Goal: Complete application form: Complete application form

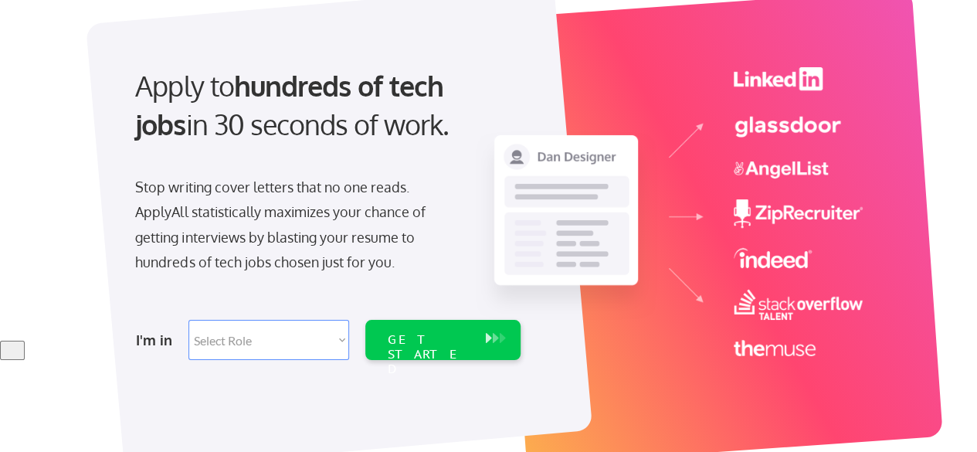
scroll to position [113, 0]
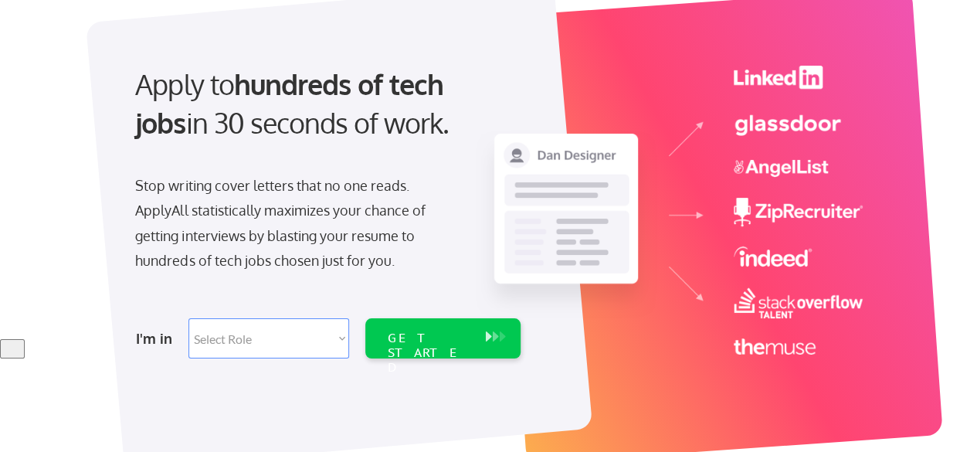
click at [298, 330] on select "Select Role Software Engineering Product Management Customer Success Sales UI/U…" at bounding box center [268, 338] width 161 height 40
select select ""technical_project_program_mgmt""
click at [188, 318] on select "Select Role Software Engineering Product Management Customer Success Sales UI/U…" at bounding box center [268, 338] width 161 height 40
select select ""technical_project_program_mgmt""
click at [310, 329] on select "Select Role Software Engineering Product Management Customer Success Sales UI/U…" at bounding box center [268, 338] width 161 height 40
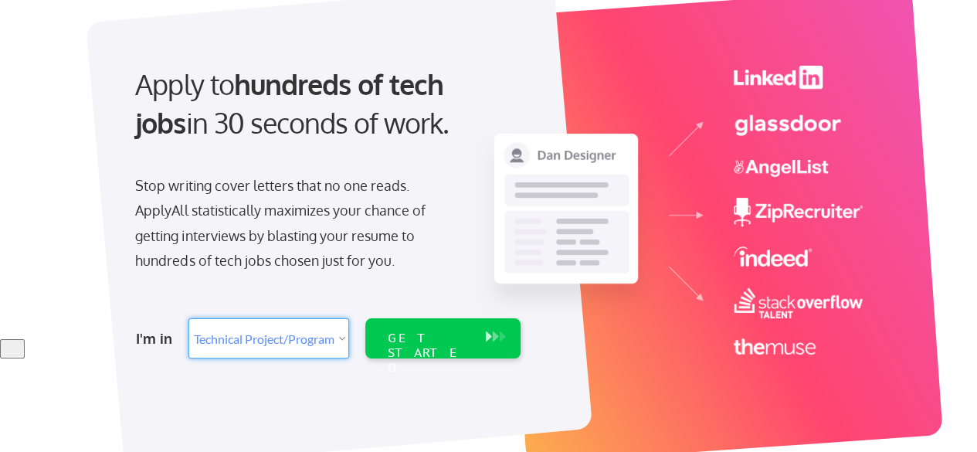
click at [488, 336] on button at bounding box center [494, 336] width 15 height 17
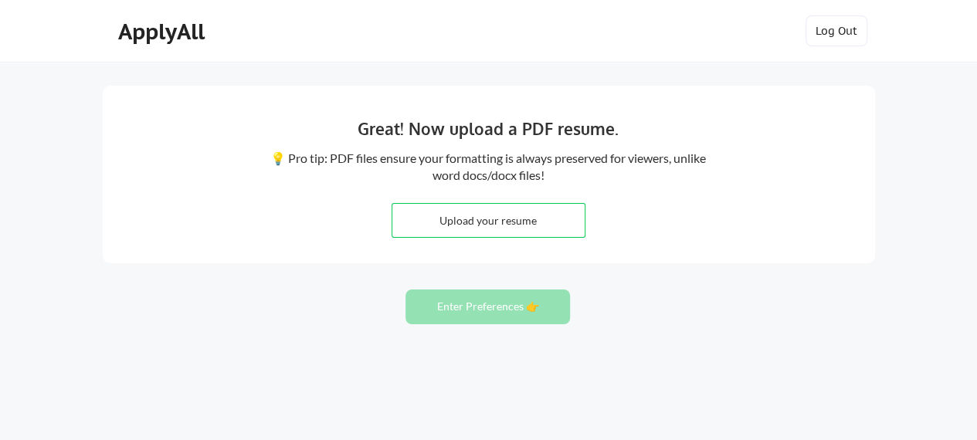
click at [547, 213] on input "file" at bounding box center [488, 220] width 192 height 33
type input "C:\fakepath\Kalilur Rahman - GCC - Pharma - Exec Profile - Sep 2025 New.pdf"
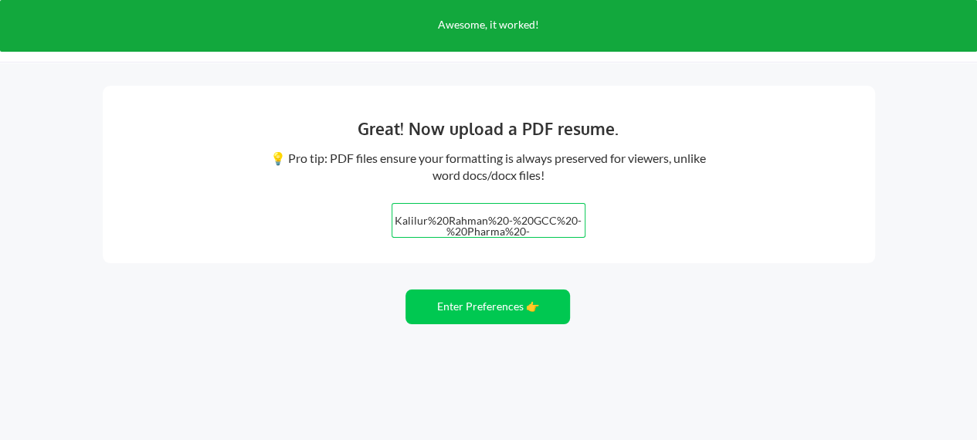
click at [523, 307] on button "Enter Preferences 👉" at bounding box center [487, 307] width 164 height 35
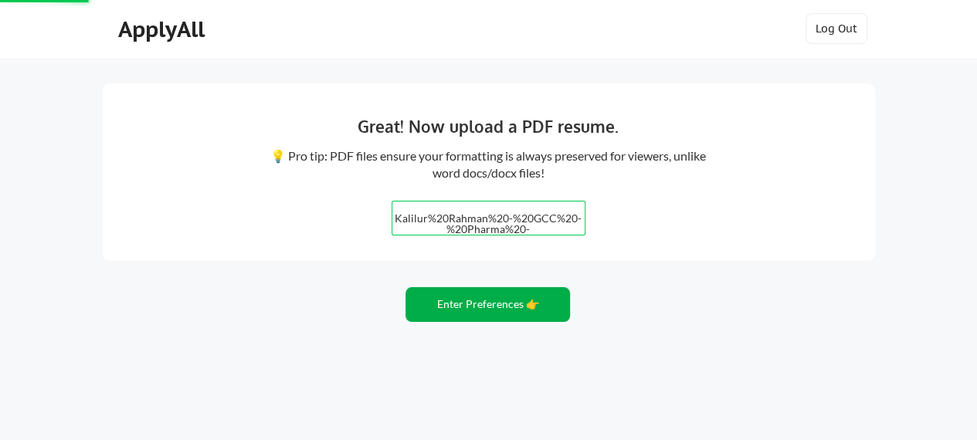
scroll to position [3, 0]
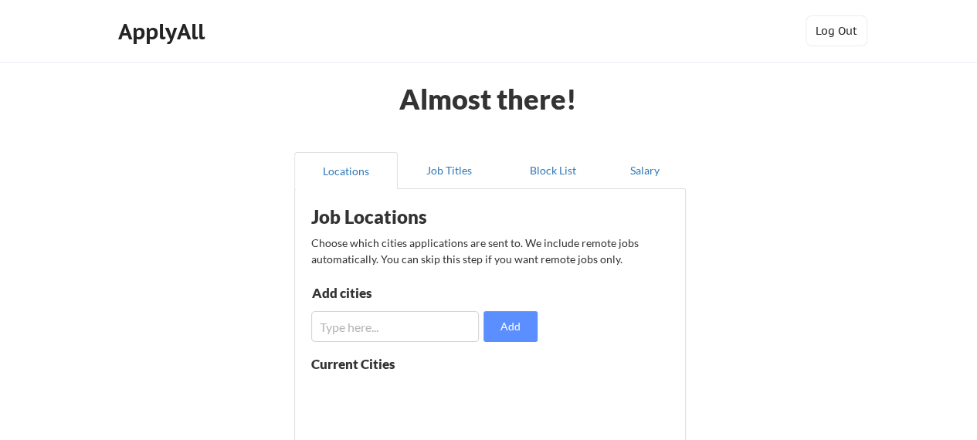
click at [431, 325] on input "input" at bounding box center [395, 326] width 168 height 31
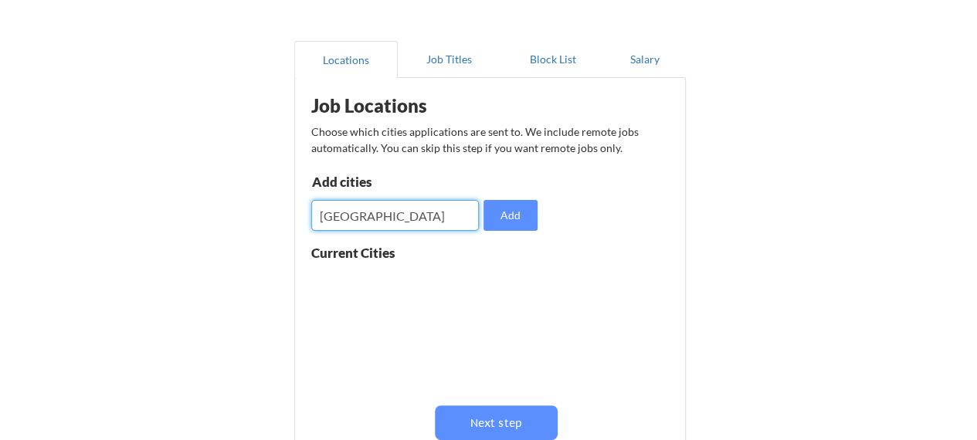
scroll to position [119, 0]
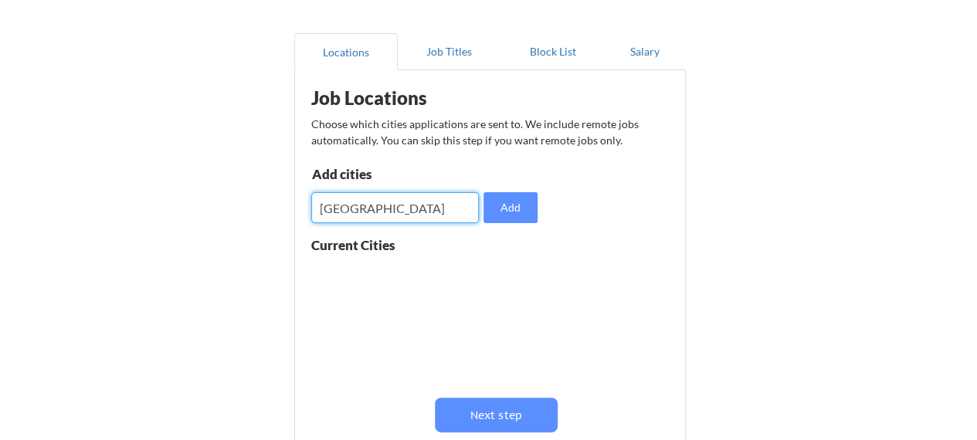
type input "[GEOGRAPHIC_DATA]"
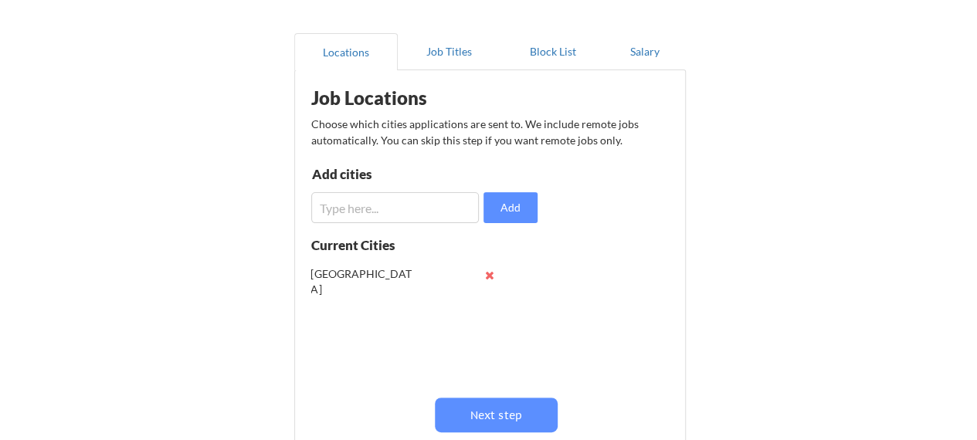
click at [398, 208] on input "input" at bounding box center [395, 207] width 168 height 31
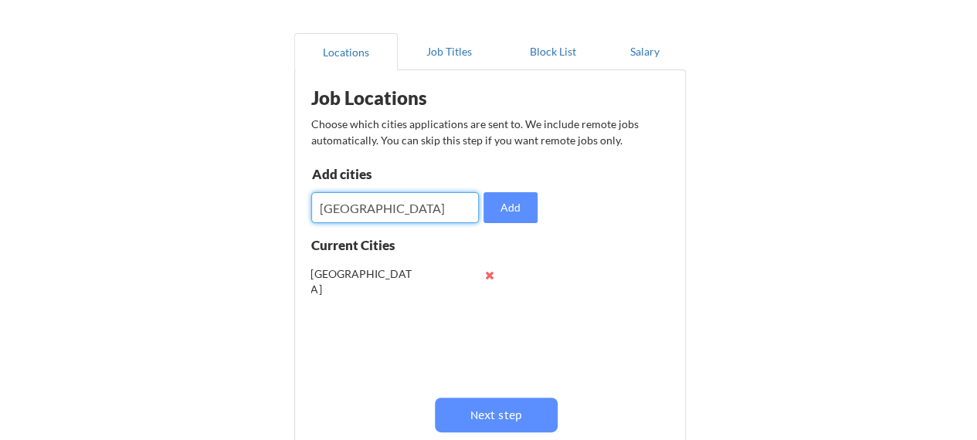
type input "[GEOGRAPHIC_DATA]"
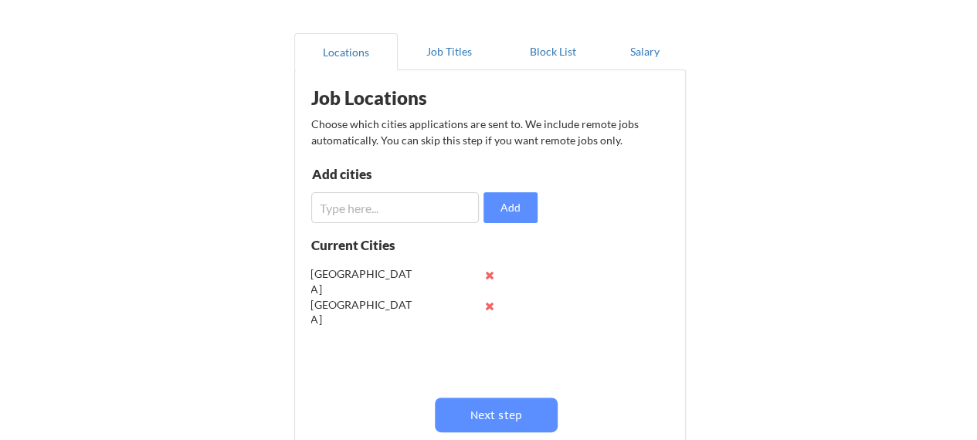
click at [398, 208] on input "input" at bounding box center [395, 207] width 168 height 31
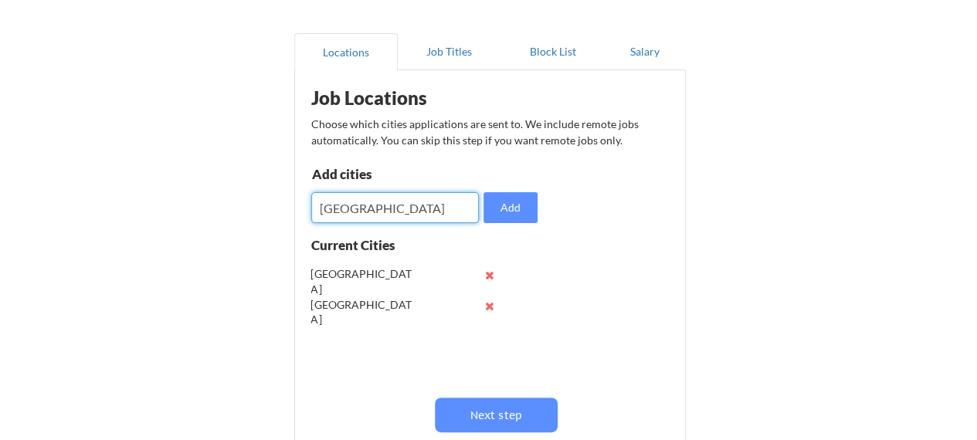
type input "[GEOGRAPHIC_DATA]"
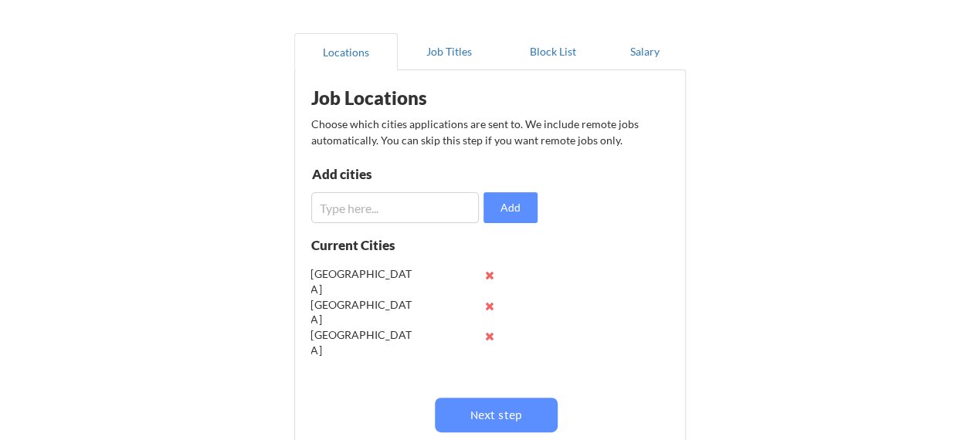
click at [380, 208] on input "input" at bounding box center [395, 207] width 168 height 31
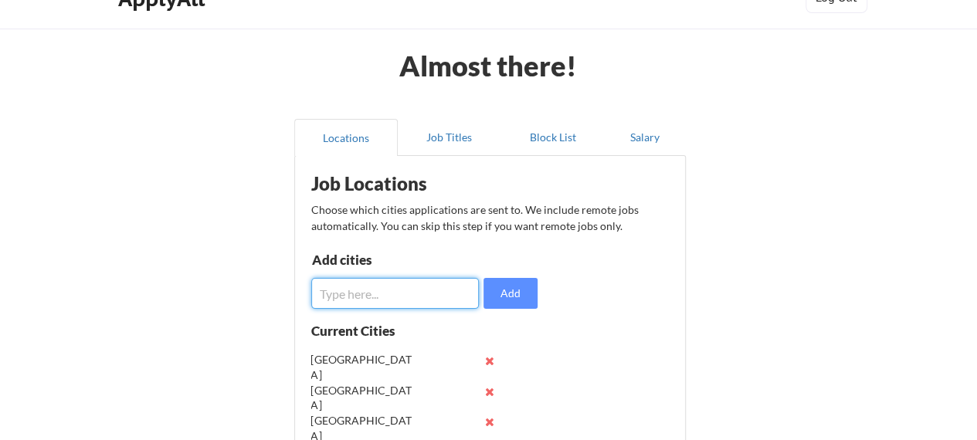
scroll to position [34, 0]
type input "[GEOGRAPHIC_DATA]"
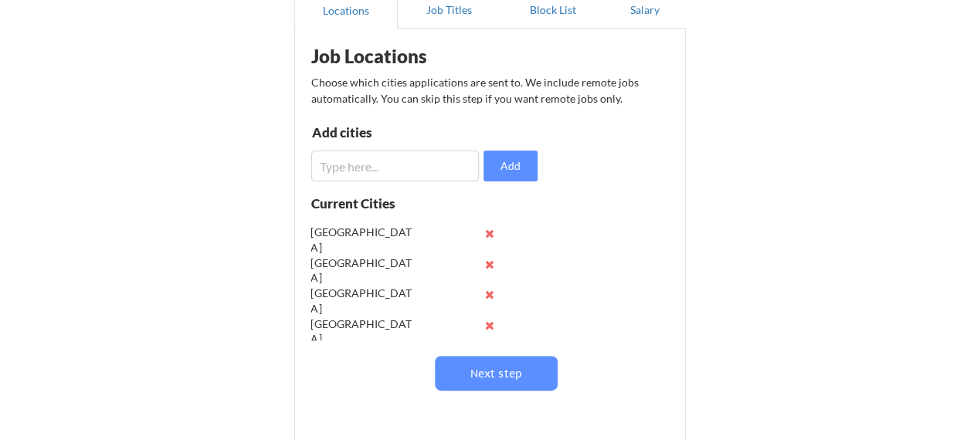
scroll to position [178, 0]
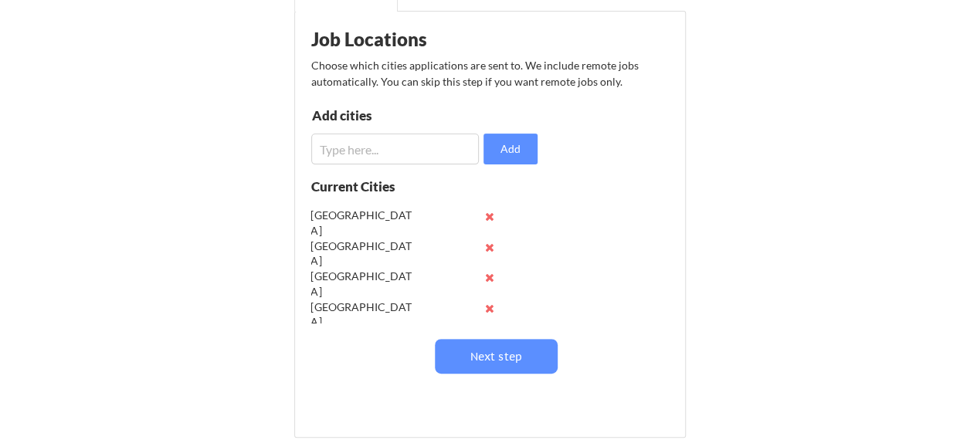
click at [400, 148] on input "input" at bounding box center [395, 149] width 168 height 31
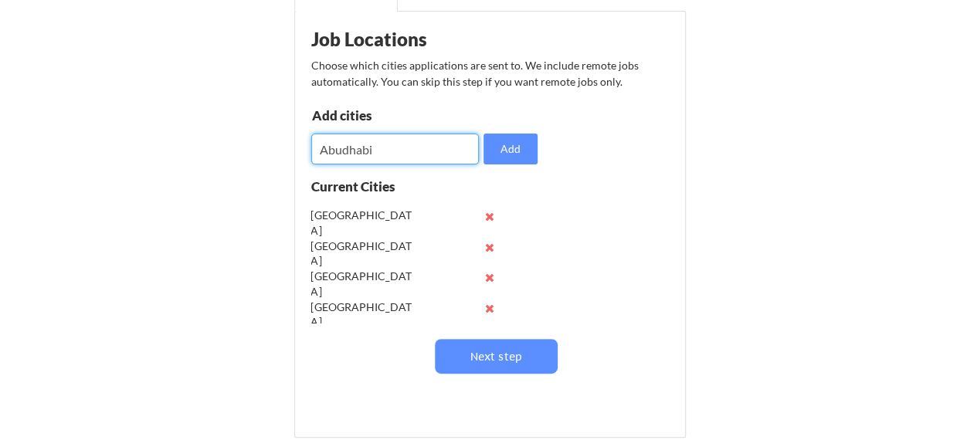
type input "Abudhabi"
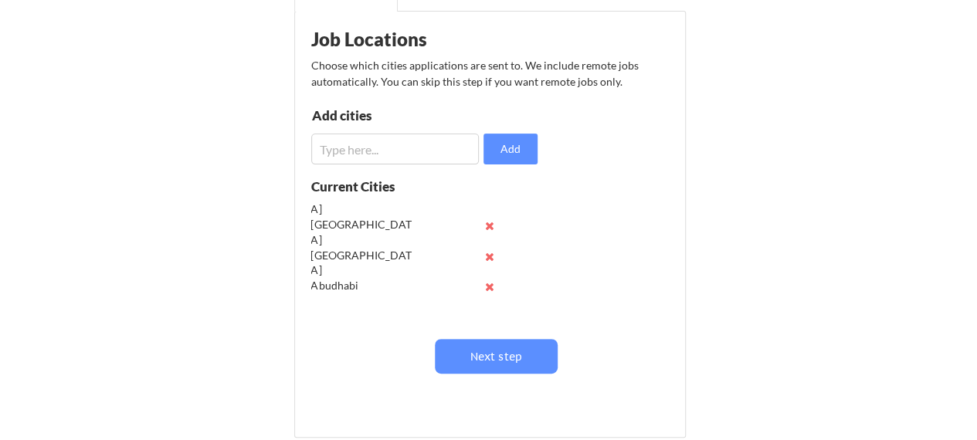
scroll to position [60, 0]
click at [488, 279] on button at bounding box center [490, 279] width 12 height 12
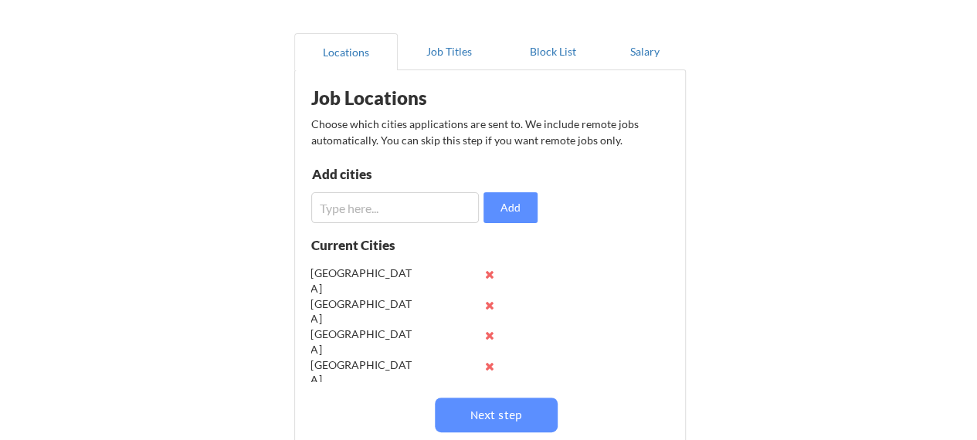
scroll to position [112, 0]
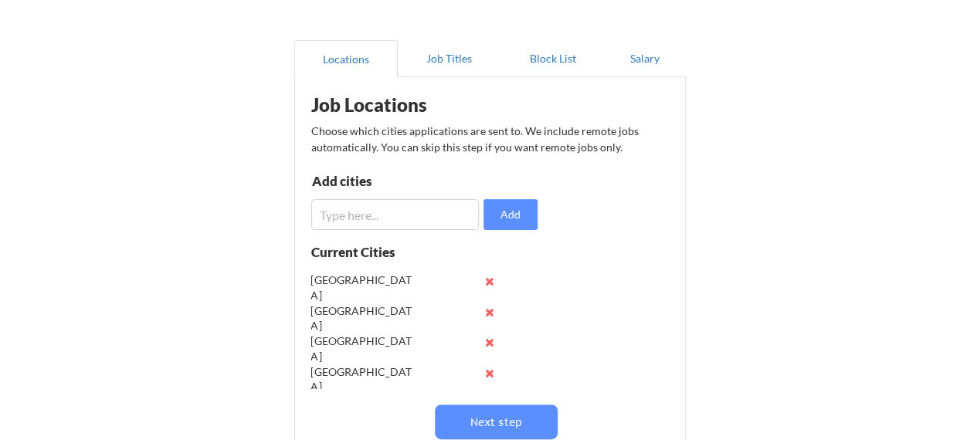
click at [398, 215] on input "input" at bounding box center [395, 214] width 168 height 31
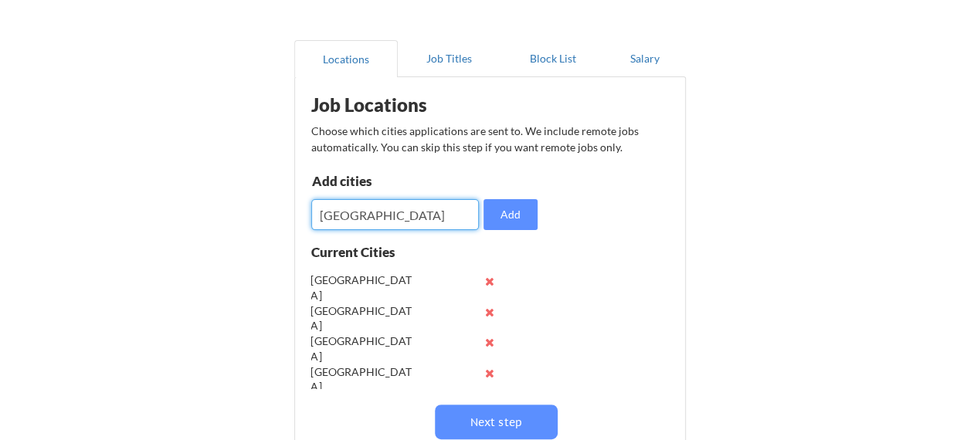
type input "[GEOGRAPHIC_DATA]"
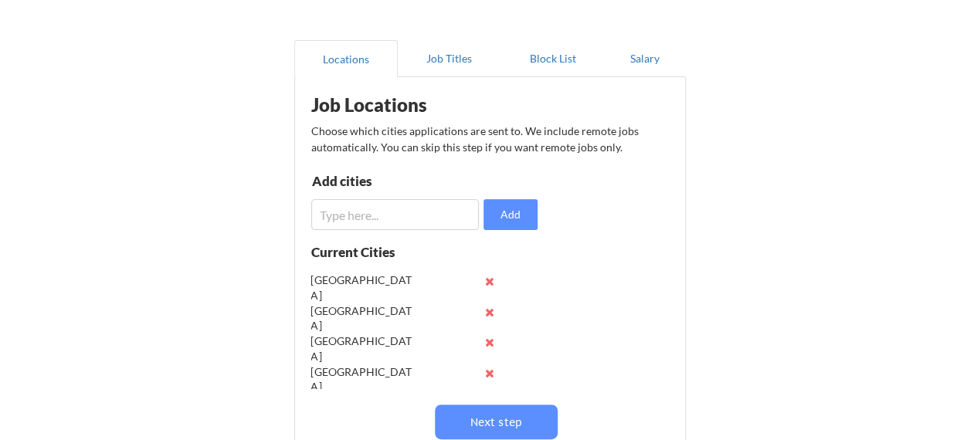
click at [413, 216] on input "input" at bounding box center [395, 214] width 168 height 31
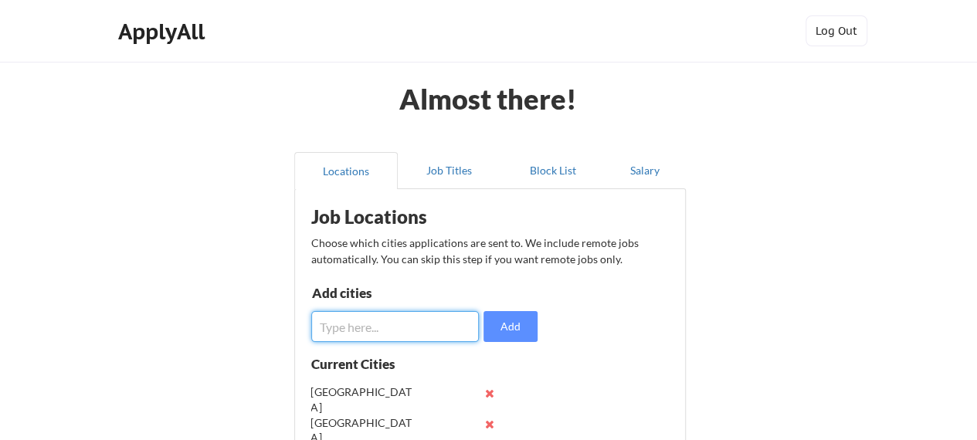
click at [443, 175] on button "Job Titles" at bounding box center [449, 170] width 103 height 37
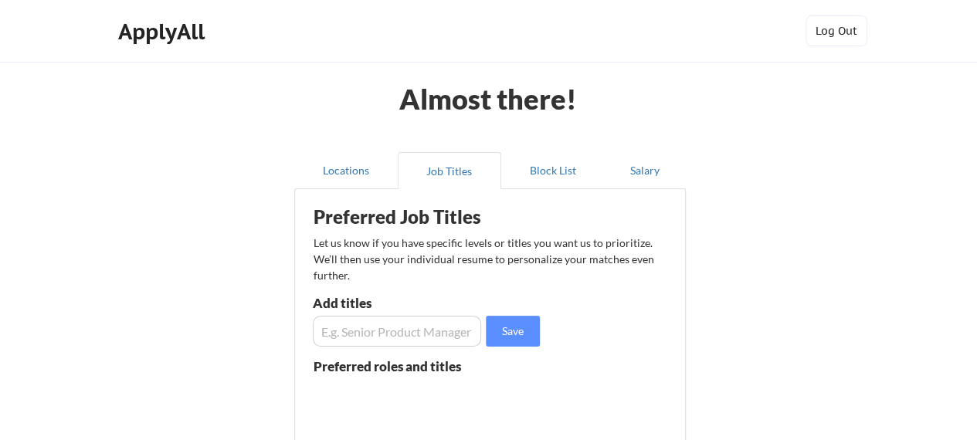
click at [419, 335] on input "input" at bounding box center [397, 331] width 169 height 31
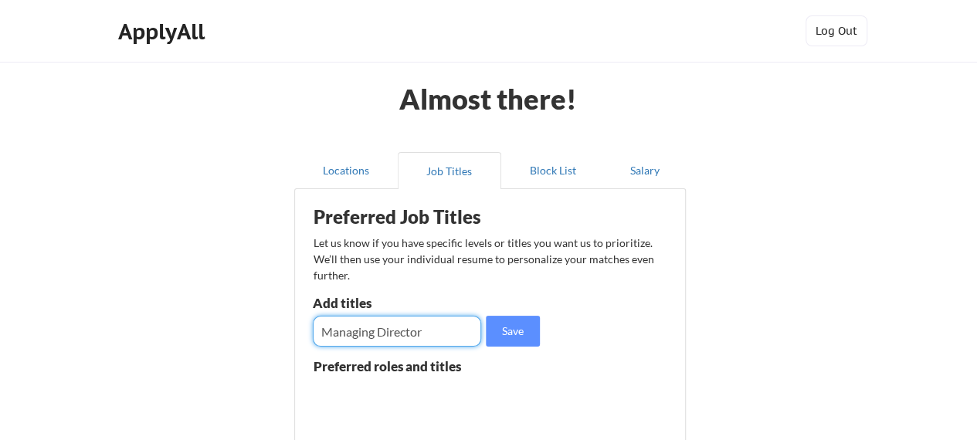
type input "Managing Director"
click at [521, 324] on button "Save" at bounding box center [513, 331] width 54 height 31
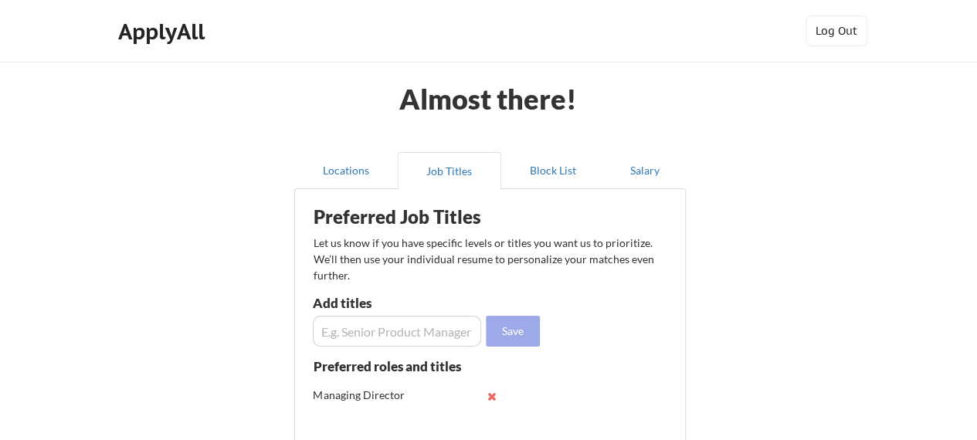
click at [385, 333] on input "input" at bounding box center [397, 331] width 169 height 31
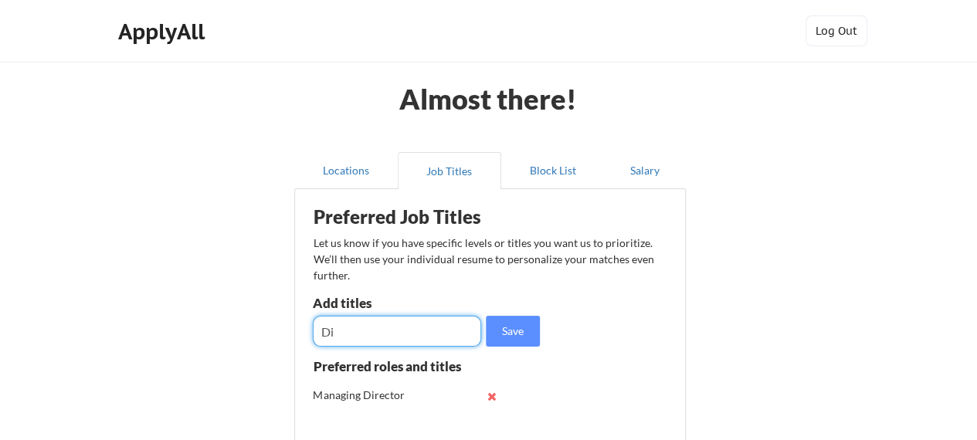
type input "D"
type input "Senior Director"
click at [533, 320] on button "Save" at bounding box center [513, 331] width 54 height 31
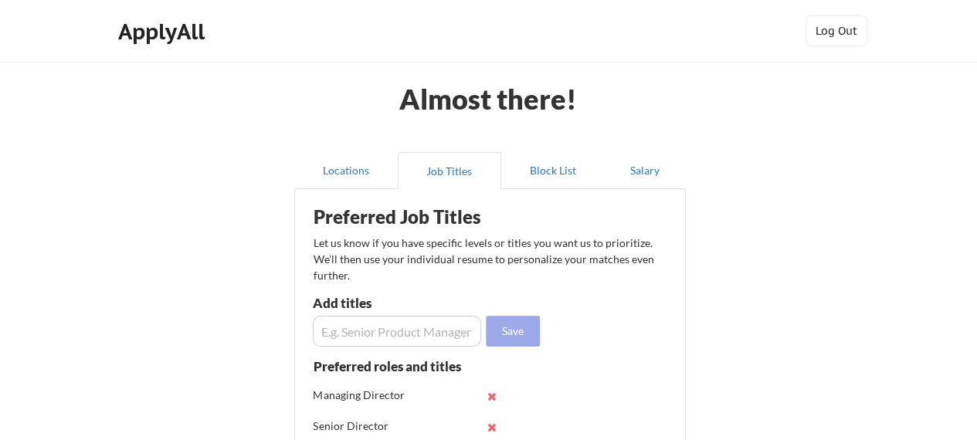
click at [425, 334] on input "input" at bounding box center [397, 331] width 169 height 31
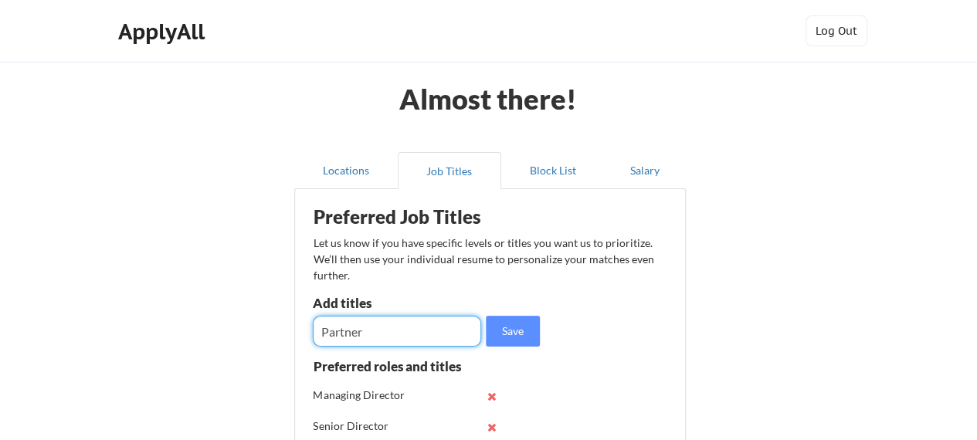
type input "Partner"
click at [524, 338] on button "Save" at bounding box center [513, 331] width 54 height 31
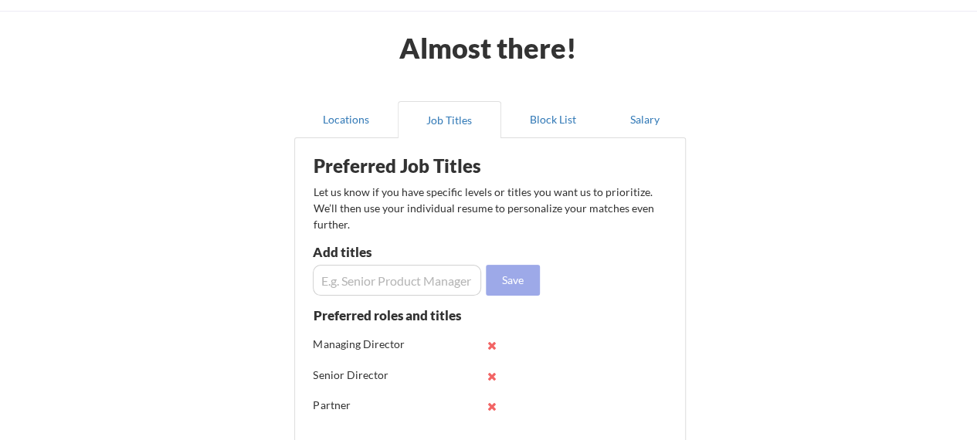
scroll to position [66, 0]
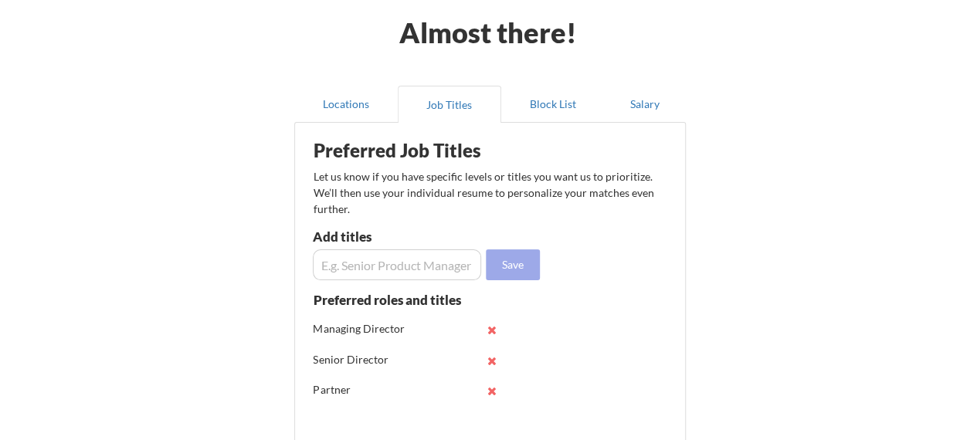
click at [391, 266] on input "input" at bounding box center [397, 264] width 169 height 31
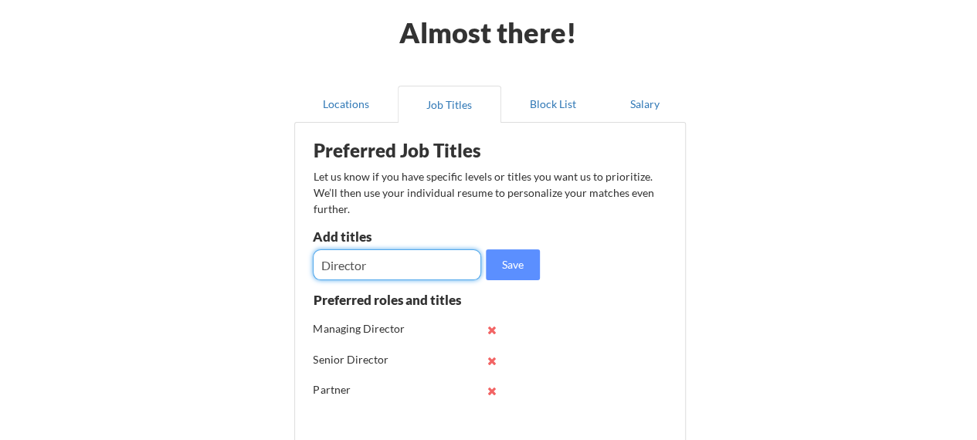
type input "Director"
click at [515, 267] on button "Save" at bounding box center [513, 264] width 54 height 31
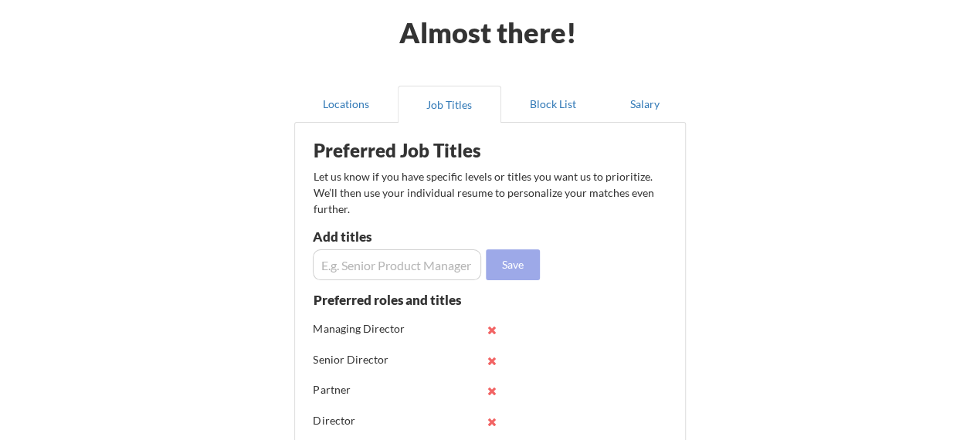
click at [403, 263] on input "input" at bounding box center [397, 264] width 169 height 31
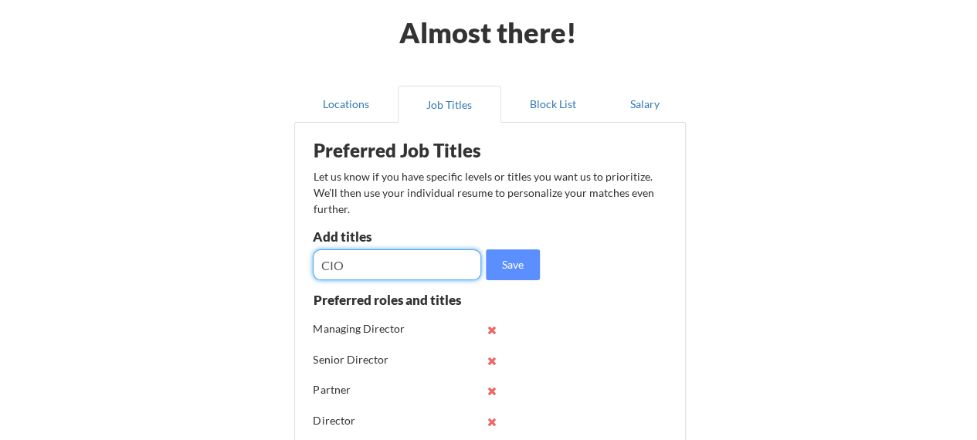
type input "CIO"
click at [513, 276] on button "Save" at bounding box center [513, 264] width 54 height 31
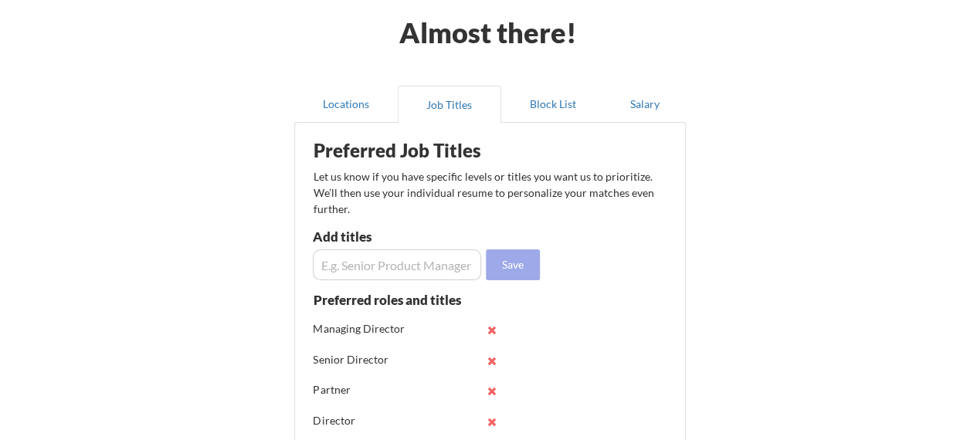
click at [409, 261] on input "input" at bounding box center [397, 264] width 169 height 31
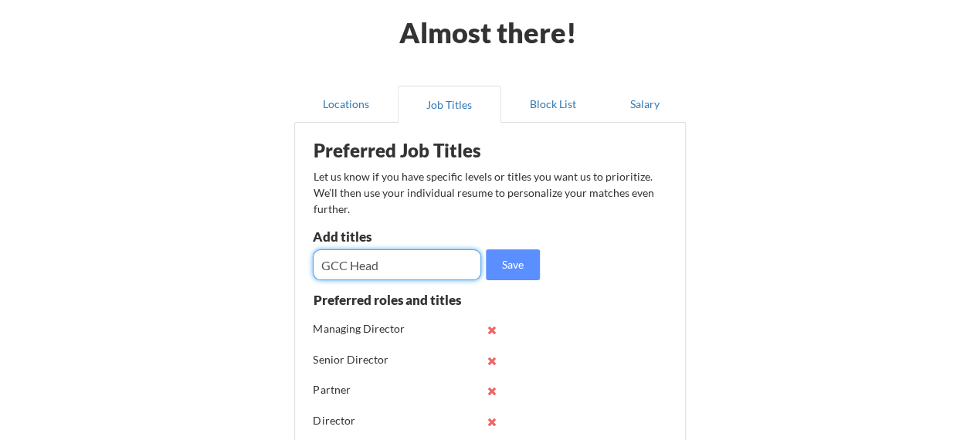
type input "GCC Head"
click at [516, 266] on button "Save" at bounding box center [513, 264] width 54 height 31
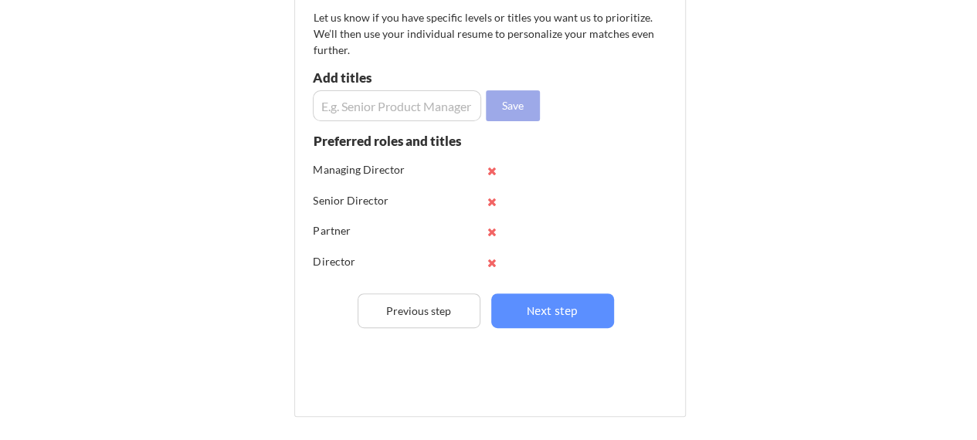
scroll to position [228, 0]
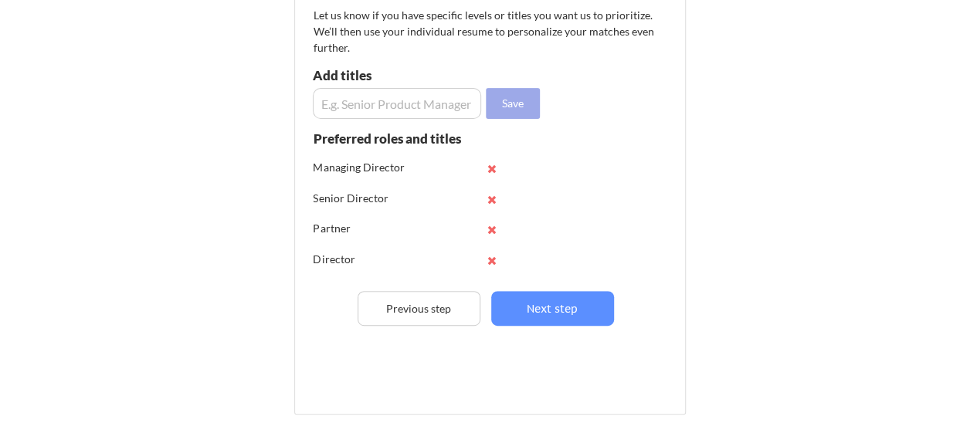
click at [585, 303] on button "Next step" at bounding box center [552, 308] width 123 height 35
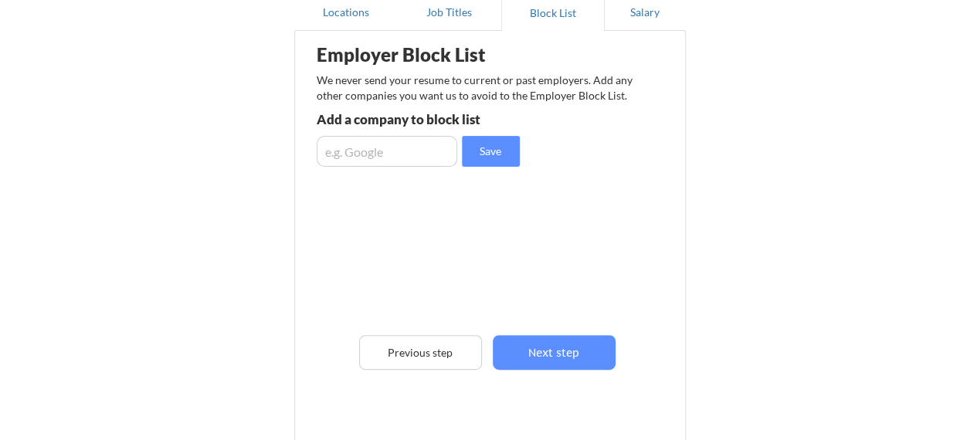
scroll to position [107, 0]
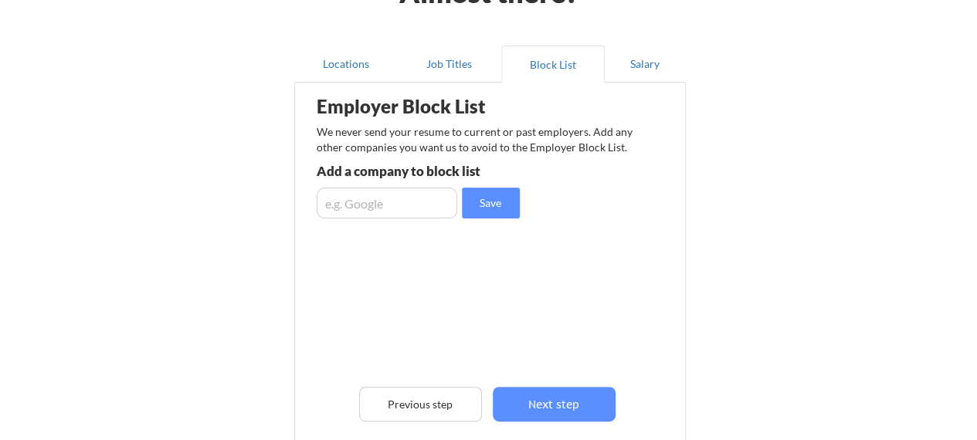
click at [593, 402] on button "Next step" at bounding box center [554, 404] width 123 height 35
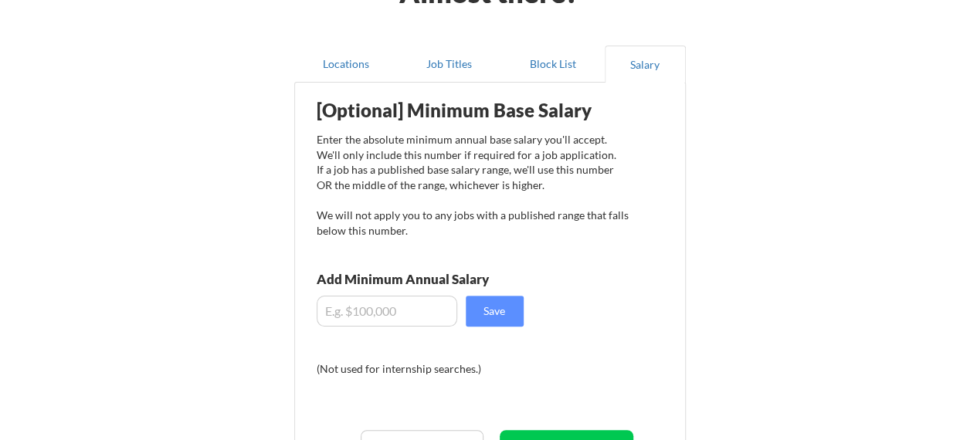
click at [430, 313] on input "input" at bounding box center [387, 311] width 141 height 31
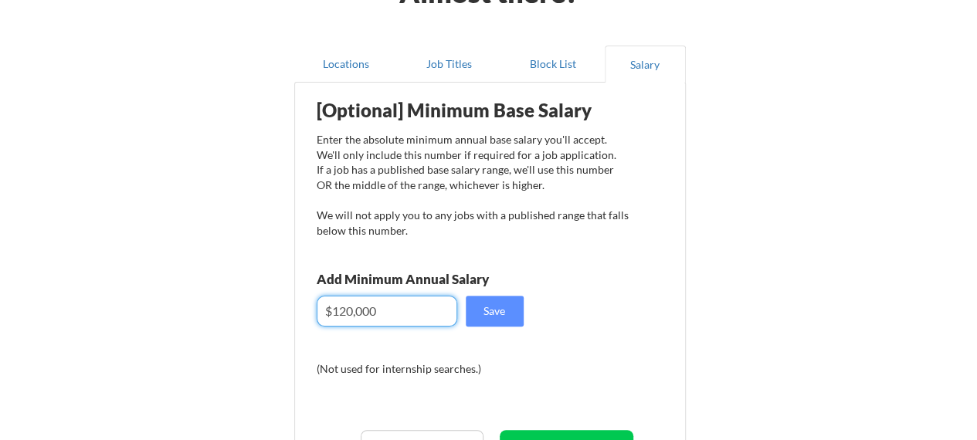
type input "$120,000"
click at [502, 314] on button "Save" at bounding box center [495, 311] width 58 height 31
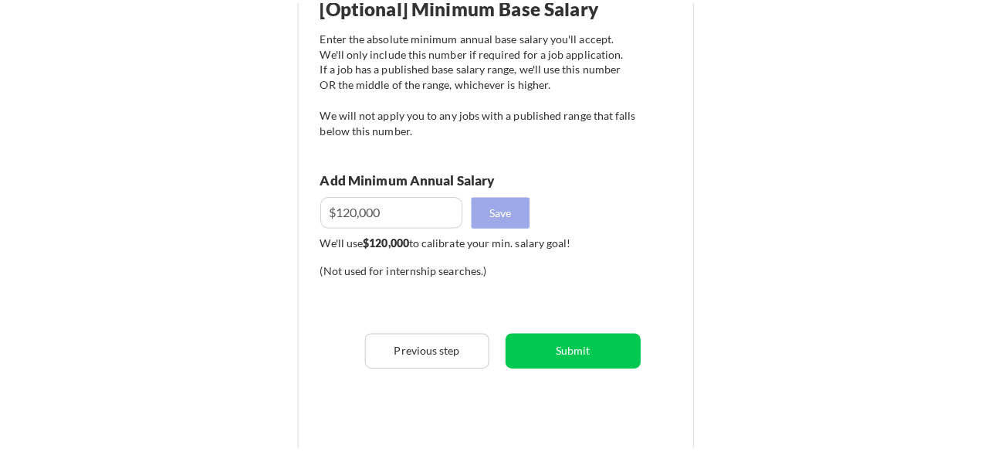
scroll to position [212, 0]
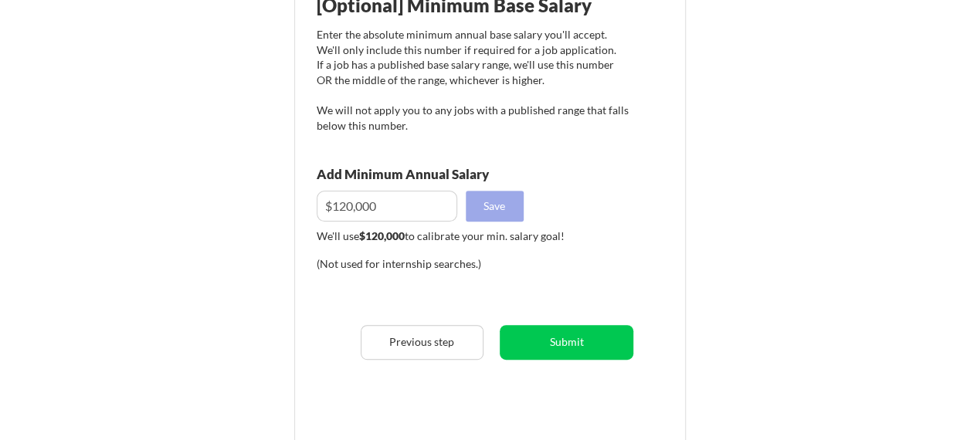
click at [605, 333] on button "Submit" at bounding box center [567, 342] width 134 height 35
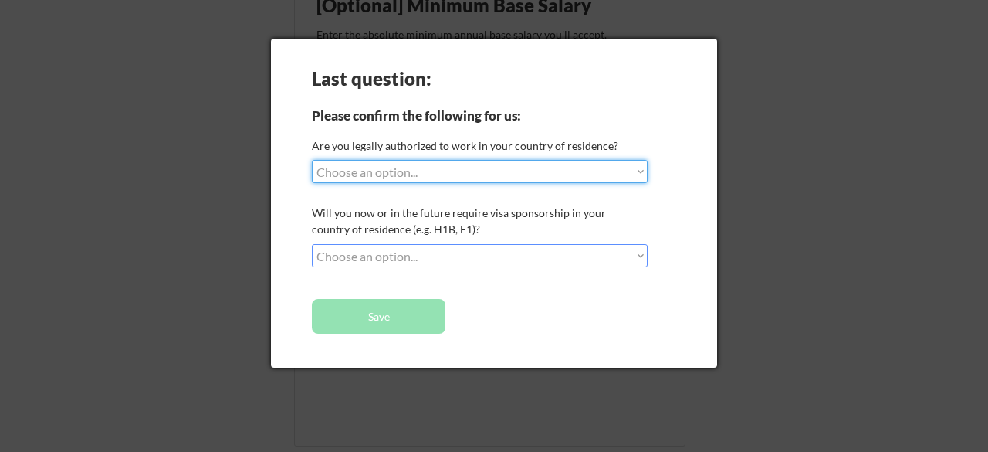
click at [590, 167] on select "Choose an option... Yes, I am a [DEMOGRAPHIC_DATA] Citizen Yes, I am a [DEMOGRA…" at bounding box center [480, 171] width 336 height 23
select select ""no__i_am_not__yet__authorized""
click at [312, 160] on select "Choose an option... Yes, I am a [DEMOGRAPHIC_DATA] Citizen Yes, I am a [DEMOGRA…" at bounding box center [480, 171] width 336 height 23
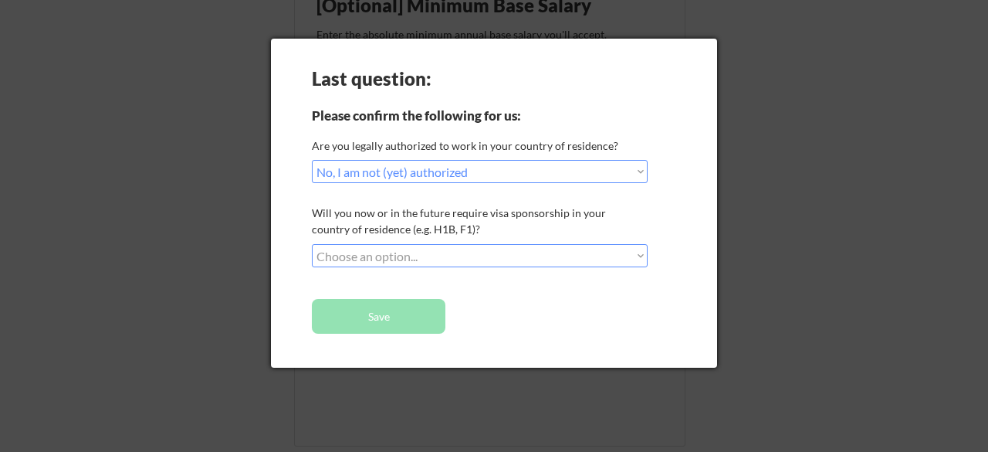
click at [597, 257] on select "Choose an option... No, I will not need sponsorship Yes, I will need sponsorship" at bounding box center [480, 255] width 336 height 23
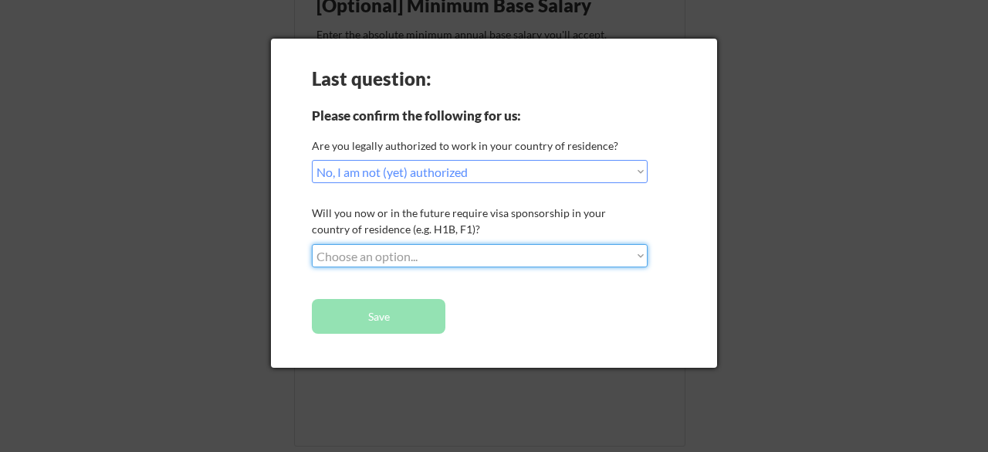
select select ""yes__i_will_need_sponsorship""
click at [312, 244] on select "Choose an option... No, I will not need sponsorship Yes, I will need sponsorship" at bounding box center [480, 255] width 336 height 23
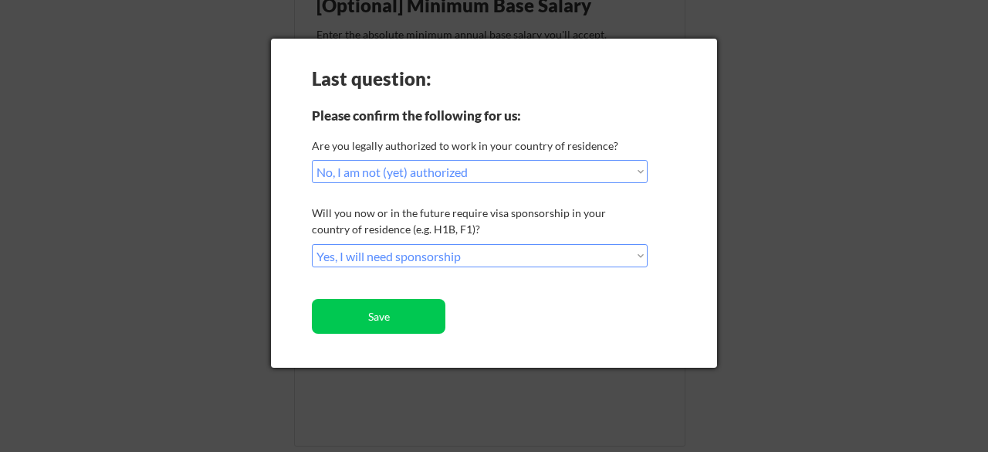
click at [415, 319] on button "Save" at bounding box center [379, 316] width 134 height 35
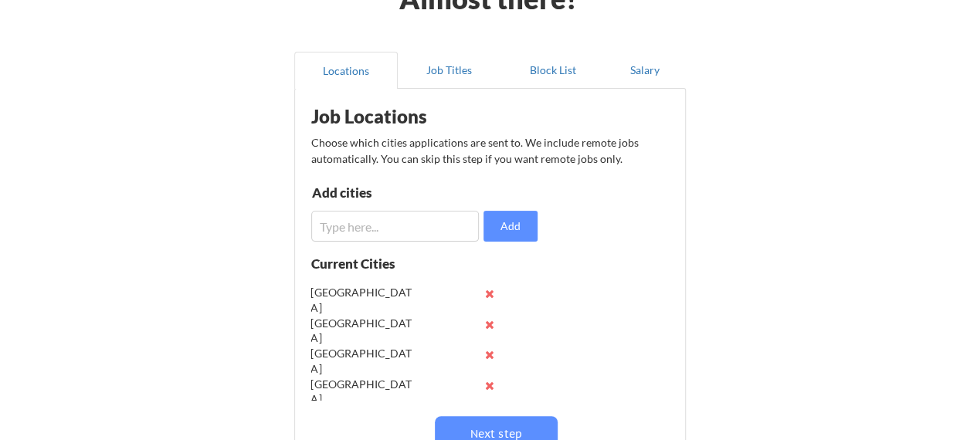
scroll to position [71, 0]
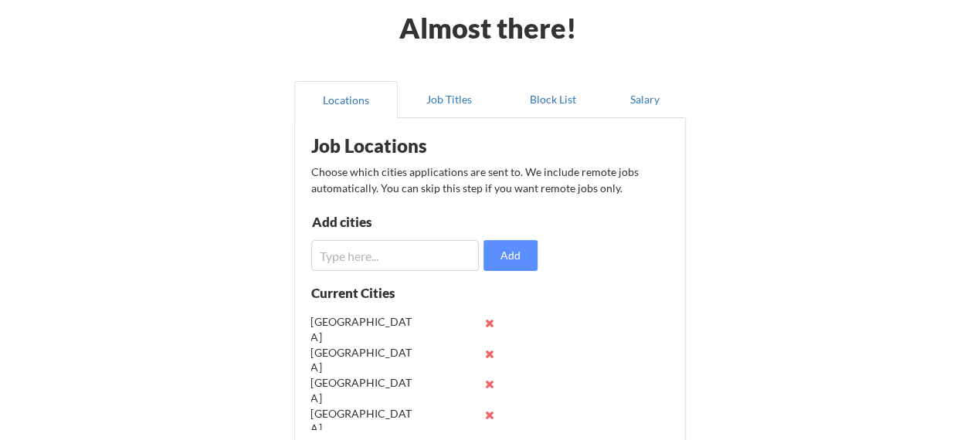
click at [652, 107] on button "Salary" at bounding box center [645, 99] width 81 height 37
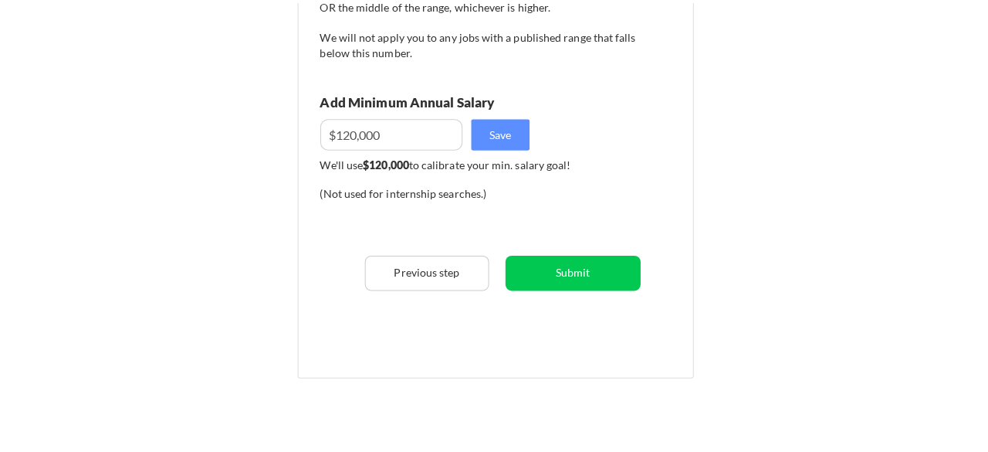
scroll to position [288, 0]
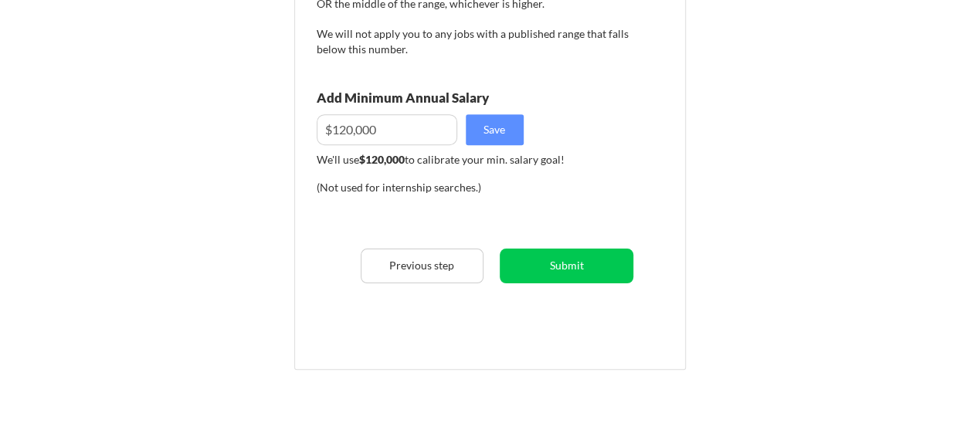
click at [595, 263] on button "Submit" at bounding box center [567, 266] width 134 height 35
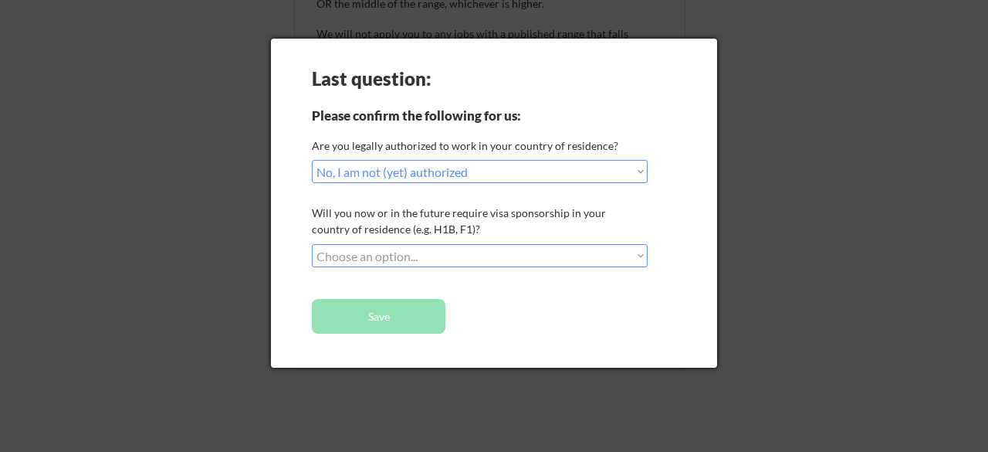
click at [570, 160] on select "Choose an option... Yes, I am a [DEMOGRAPHIC_DATA] Citizen Yes, I am a [DEMOGRA…" at bounding box center [480, 171] width 336 height 23
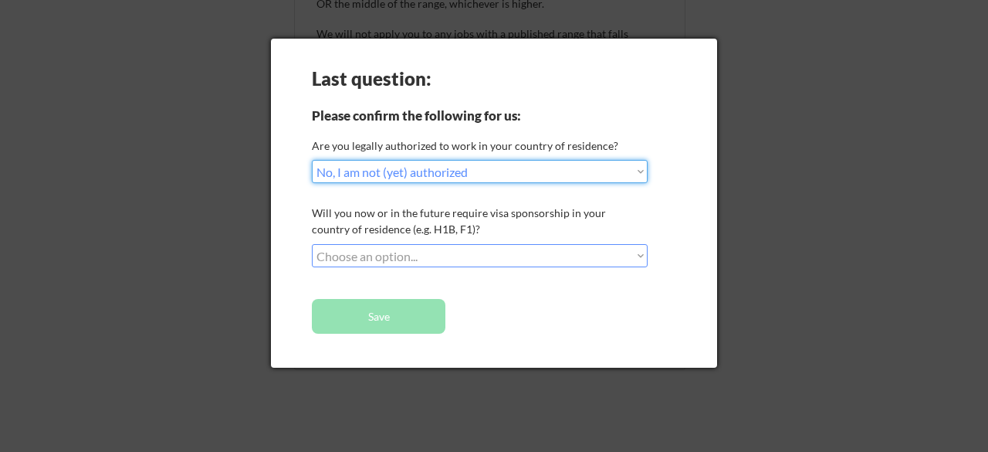
click at [520, 331] on div "Last question: Please confirm the following for us: Are you legally authorized …" at bounding box center [494, 203] width 446 height 329
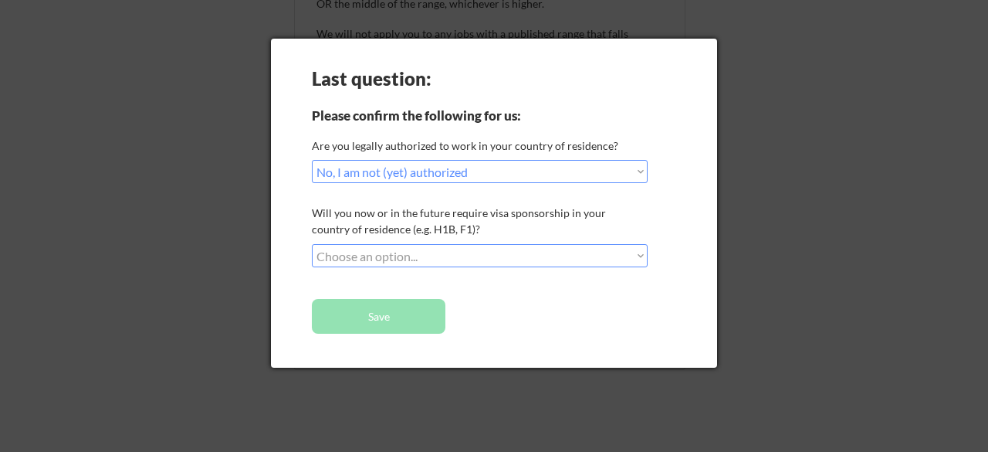
click at [595, 174] on select "Choose an option... Yes, I am a [DEMOGRAPHIC_DATA] Citizen Yes, I am a [DEMOGRA…" at bounding box center [480, 171] width 336 height 23
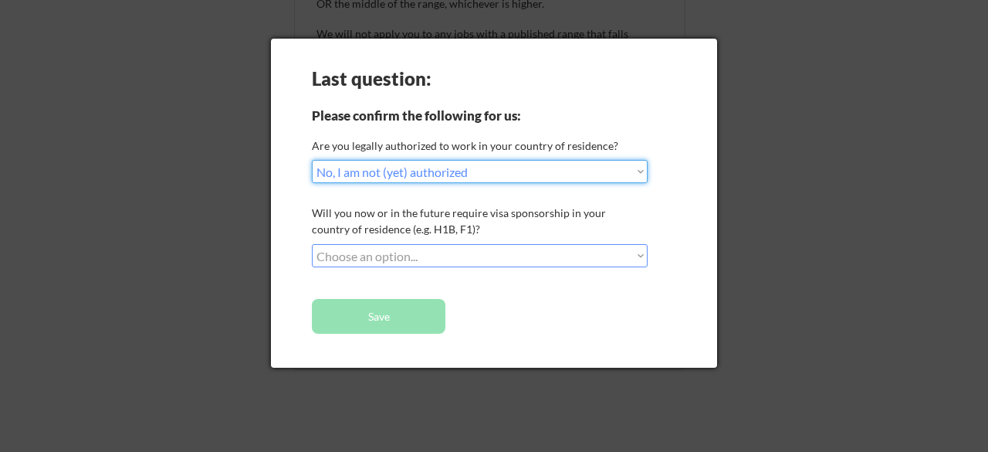
select select ""yes__i_am_an_other_[DEMOGRAPHIC_DATA]""
click at [312, 160] on select "Choose an option... Yes, I am a [DEMOGRAPHIC_DATA] Citizen Yes, I am a [DEMOGRA…" at bounding box center [480, 171] width 336 height 23
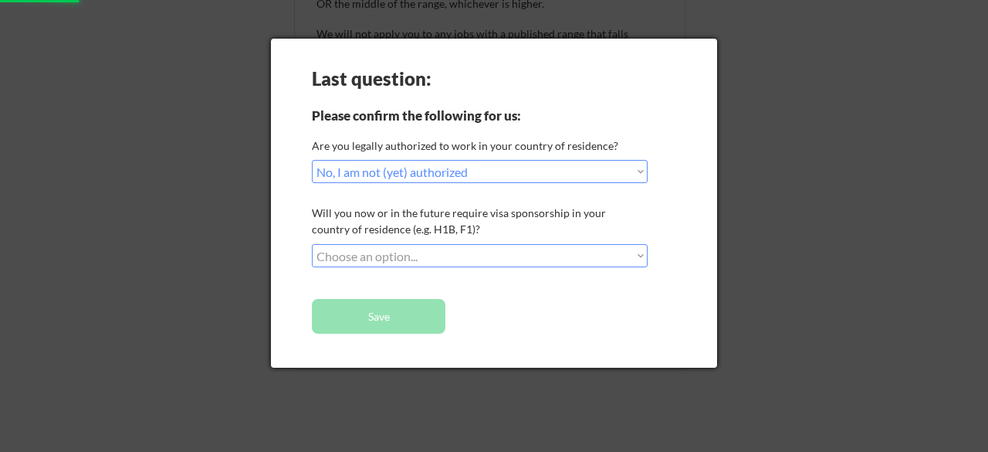
click at [547, 261] on select "Choose an option... No, I will not need sponsorship Yes, I will need sponsorship" at bounding box center [480, 255] width 336 height 23
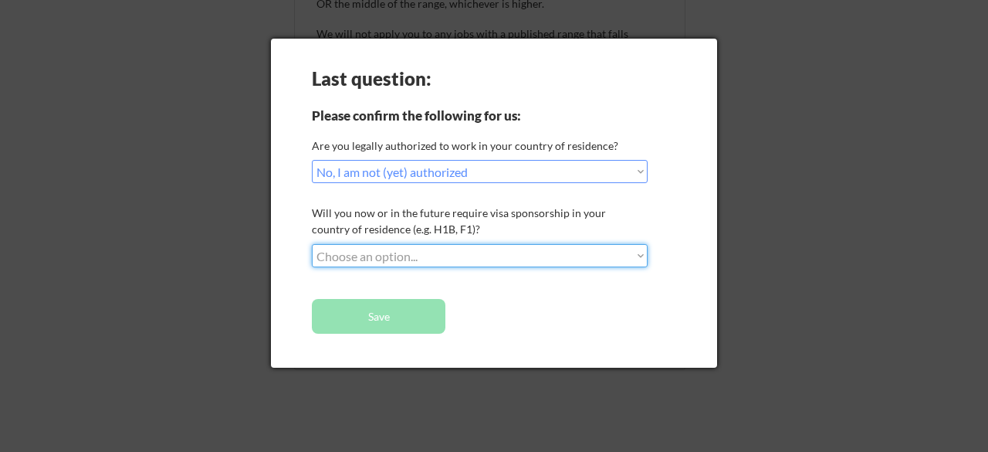
select select ""no__i_will_not_need_sponsorship""
click at [312, 244] on select "Choose an option... No, I will not need sponsorship Yes, I will need sponsorship" at bounding box center [480, 255] width 336 height 23
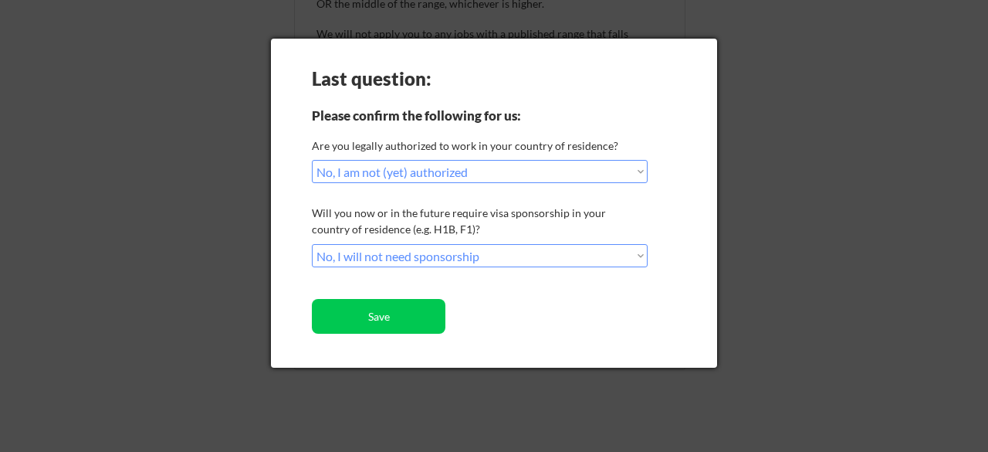
click at [418, 322] on button "Save" at bounding box center [379, 316] width 134 height 35
